Goal: Use online tool/utility: Utilize a website feature to perform a specific function

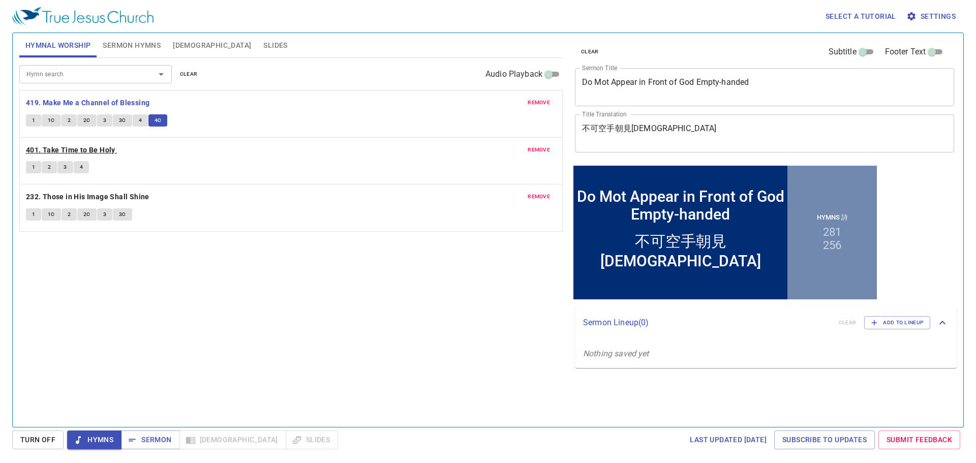
click at [104, 145] on b "401. Take Time to Be Holy" at bounding box center [70, 150] width 89 height 13
click at [33, 165] on span "1" at bounding box center [33, 167] width 3 height 9
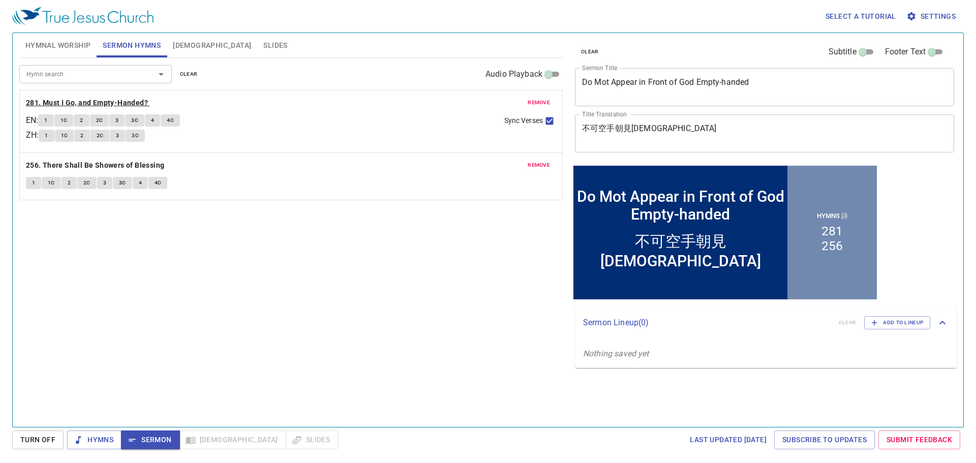
click at [110, 103] on b "281. Must I Go, and Empty-Handed?" at bounding box center [87, 103] width 122 height 13
click at [53, 118] on button "1" at bounding box center [45, 120] width 15 height 12
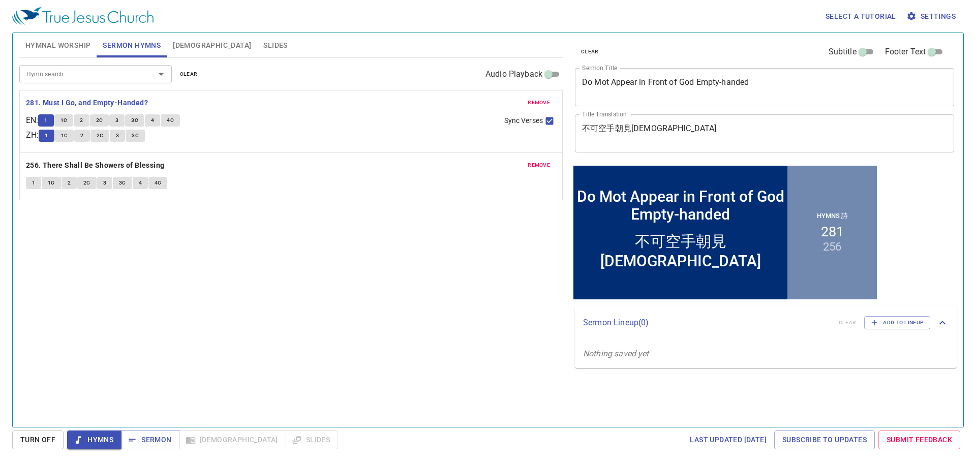
click at [79, 121] on button "2" at bounding box center [81, 120] width 15 height 12
click at [72, 120] on button "1C" at bounding box center [63, 120] width 19 height 12
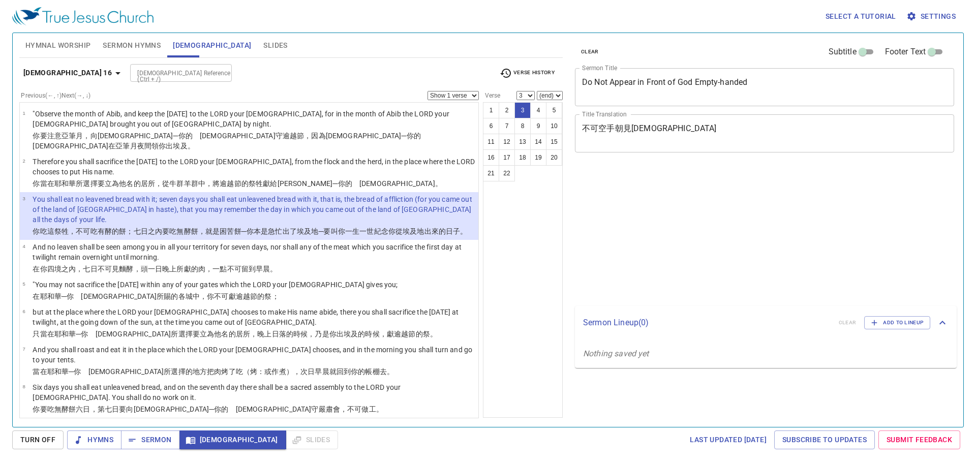
select select "3"
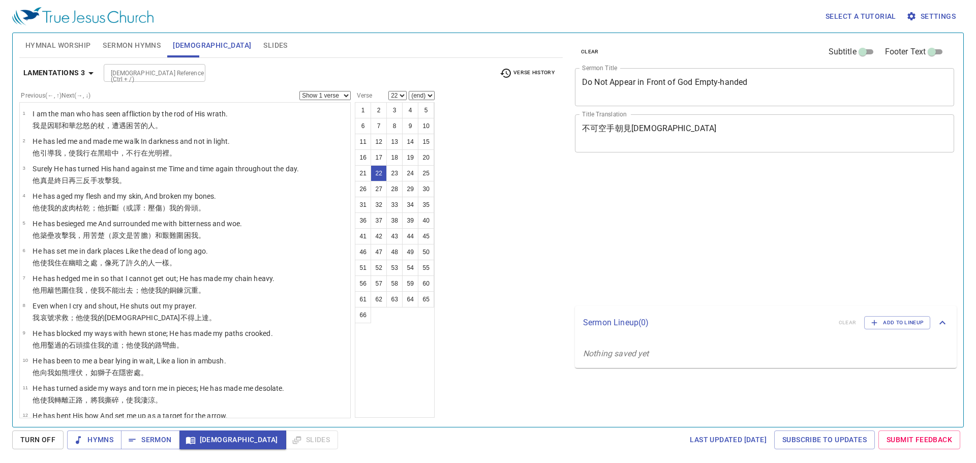
select select "22"
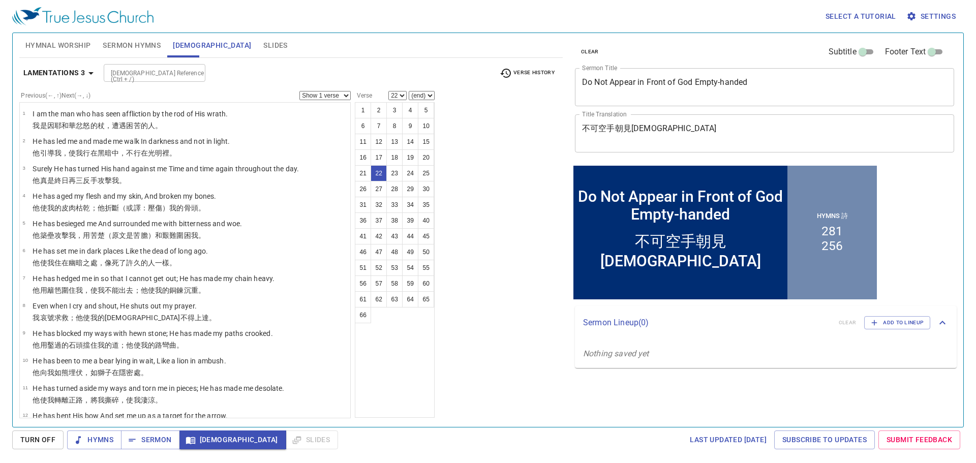
scroll to position [456, 0]
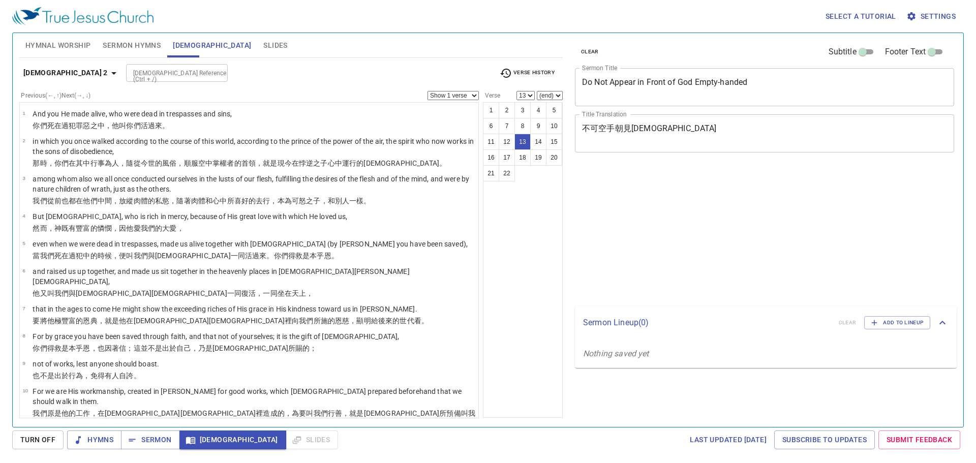
select select "13"
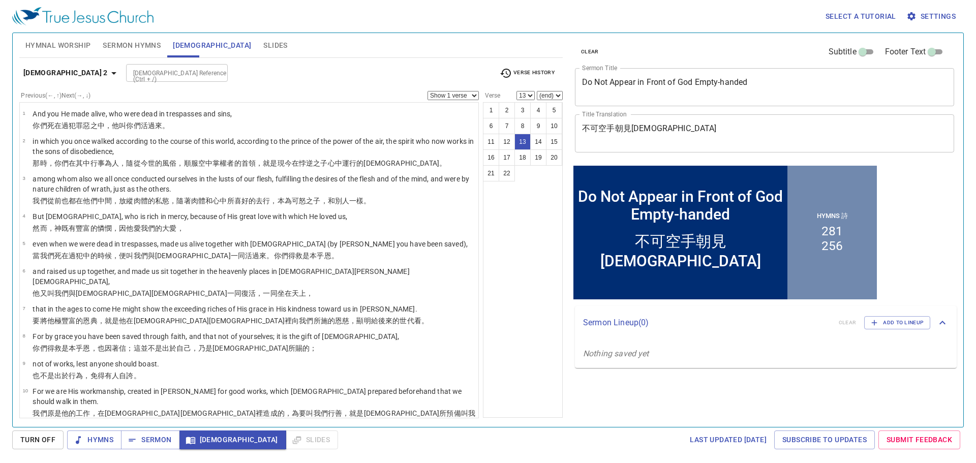
scroll to position [198, 0]
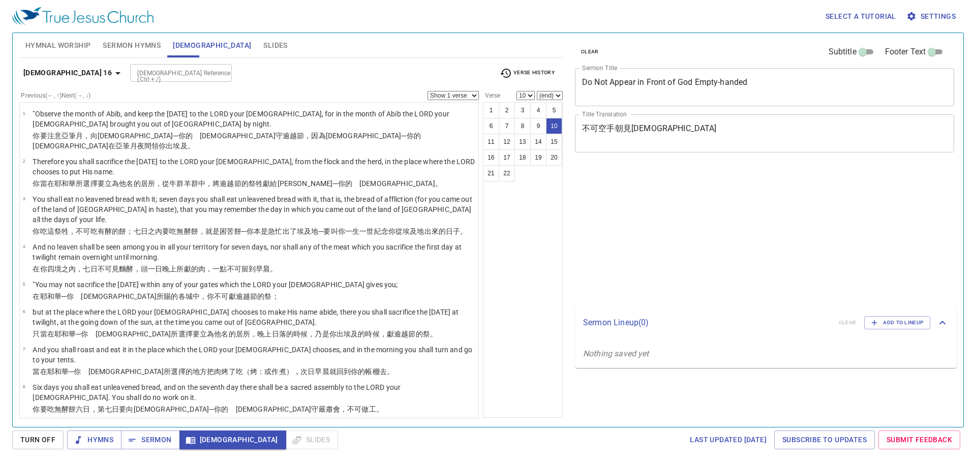
select select "10"
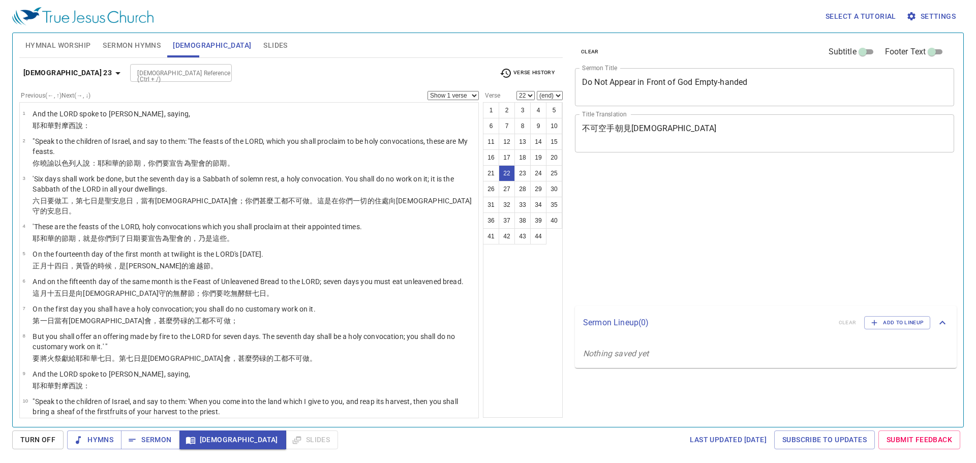
select select "22"
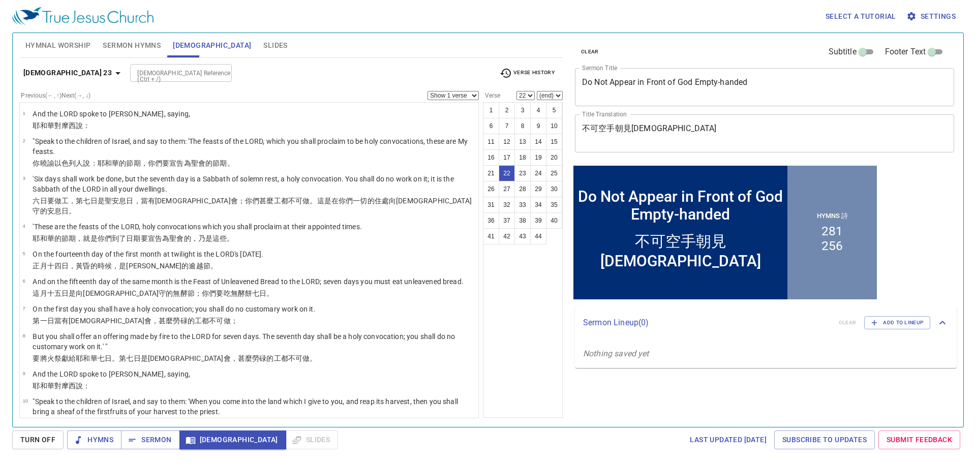
scroll to position [598, 0]
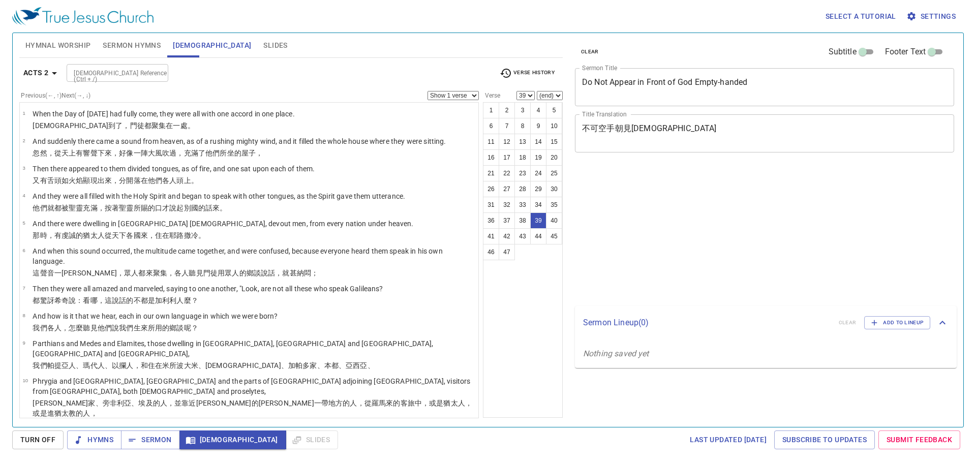
select select "39"
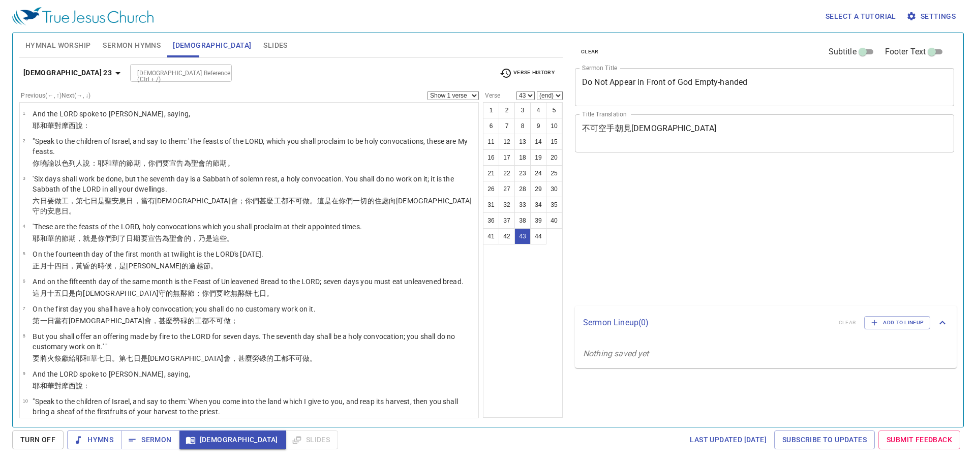
select select "43"
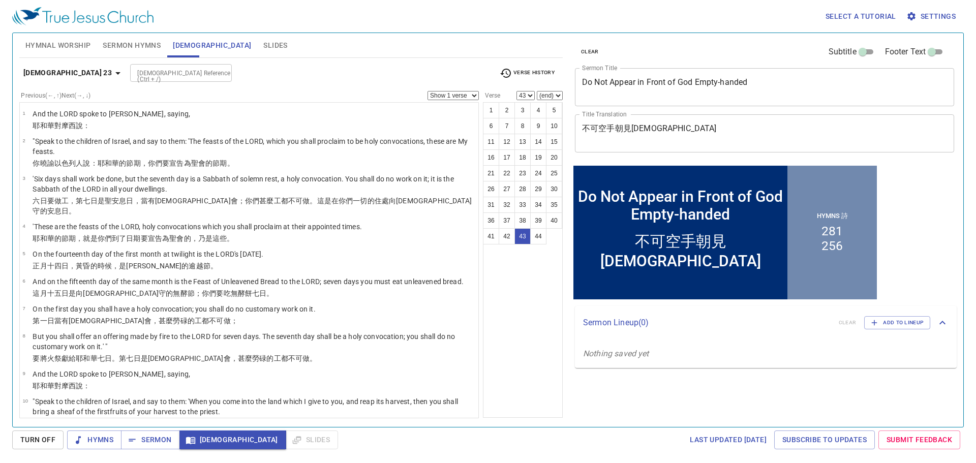
scroll to position [1165, 0]
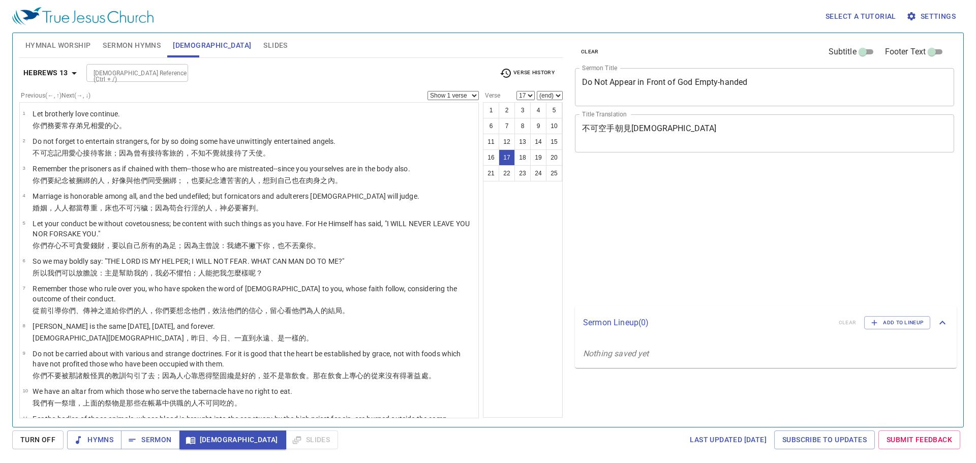
select select "17"
